Goal: Check status: Check status

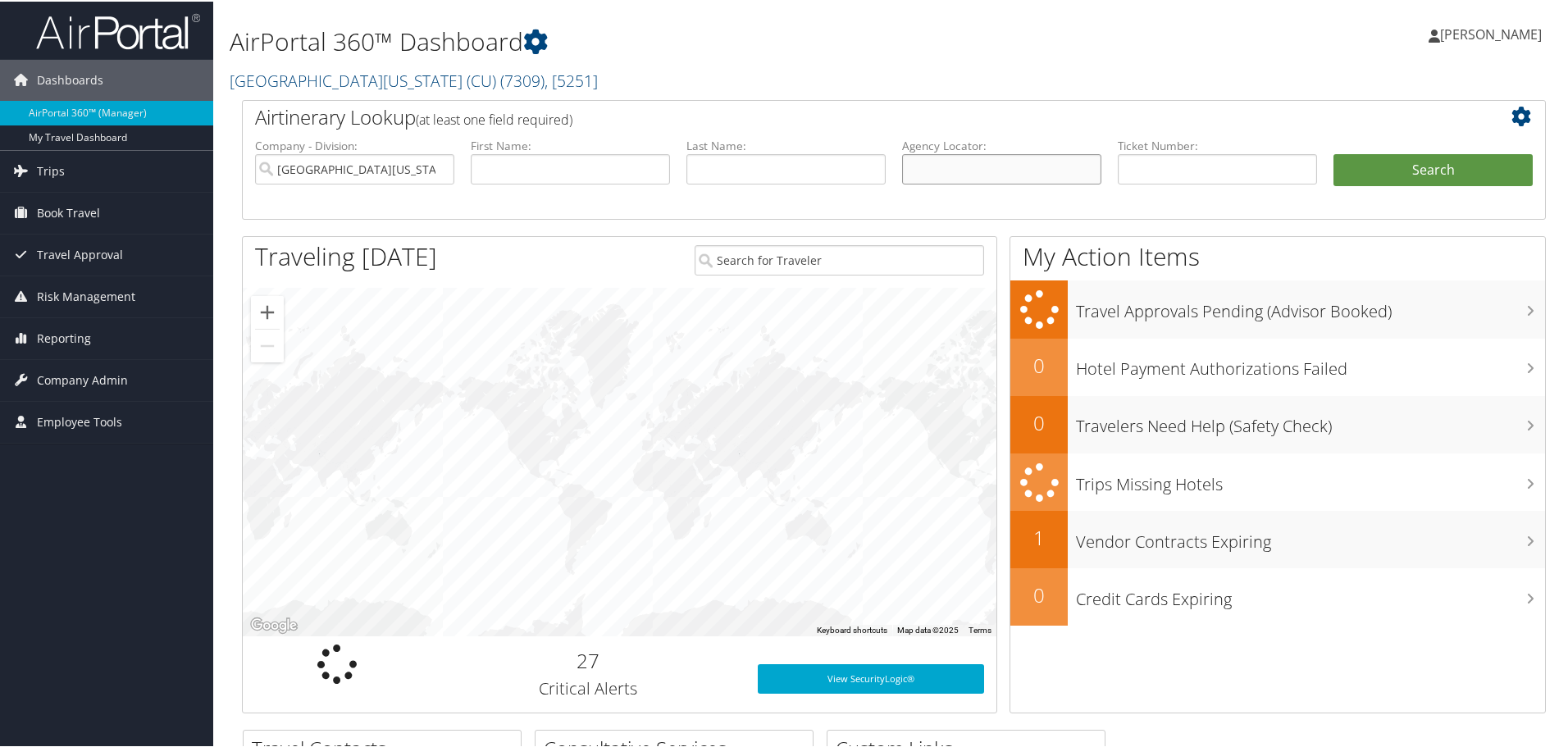
click at [990, 163] on input "text" at bounding box center [1002, 168] width 200 height 31
paste input "CSM832"
type input "CSM832"
click at [1410, 161] on button "Search" at bounding box center [1434, 169] width 200 height 33
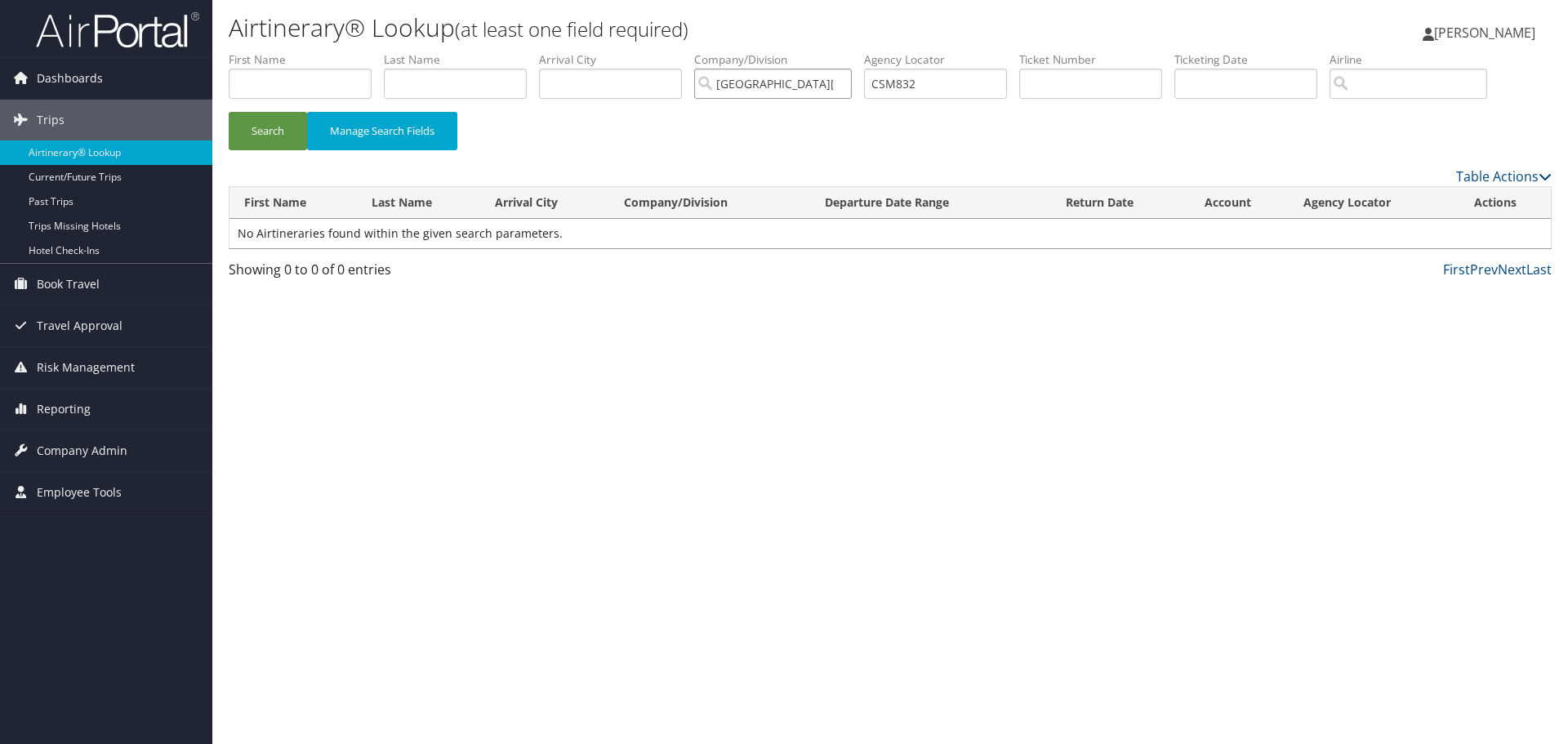
click at [798, 83] on input "[GEOGRAPHIC_DATA][US_STATE] (CU)" at bounding box center [773, 84] width 158 height 31
click at [798, 83] on input "search" at bounding box center [773, 84] width 158 height 31
click at [943, 81] on input "CSM832" at bounding box center [935, 84] width 143 height 31
click at [261, 121] on button "Search" at bounding box center [267, 130] width 78 height 38
